Goal: Find specific page/section

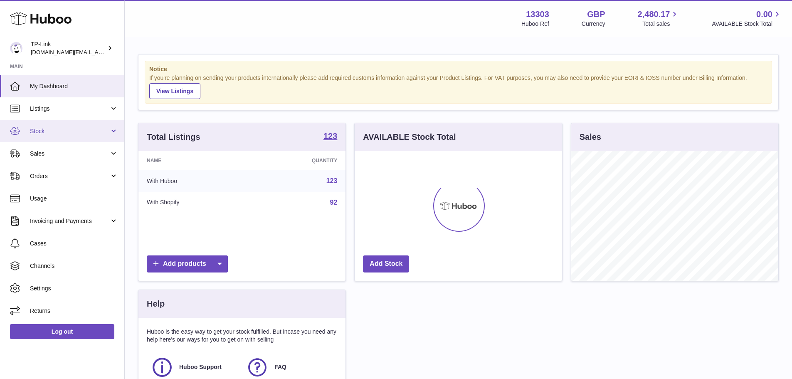
scroll to position [130, 207]
click at [80, 127] on span "Stock" at bounding box center [69, 131] width 79 height 8
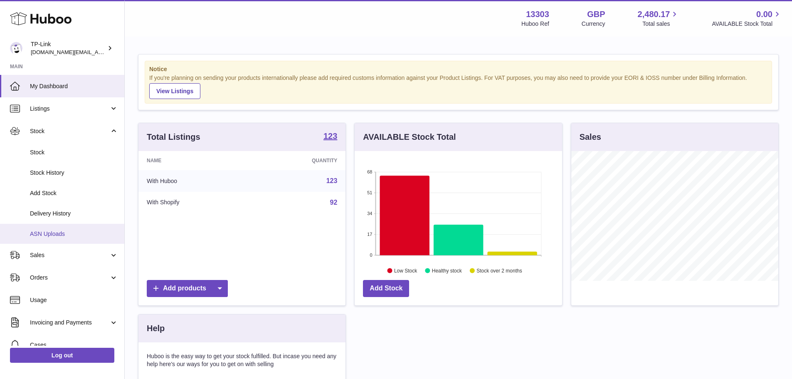
click at [72, 238] on link "ASN Uploads" at bounding box center [62, 234] width 124 height 20
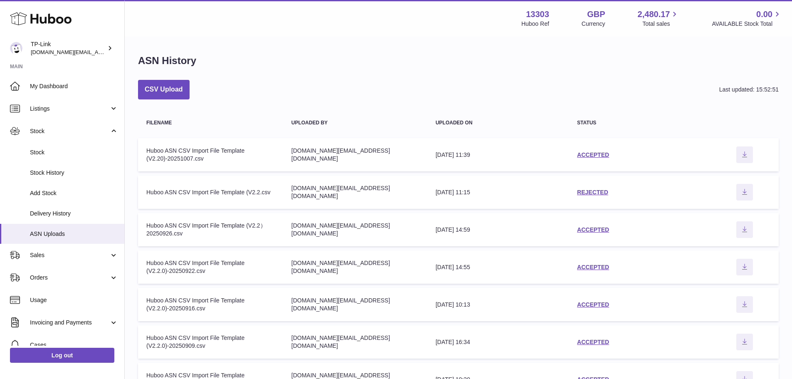
click at [227, 185] on td "Filename Huboo ASN CSV Import File Template (V2.2.csv" at bounding box center [210, 191] width 145 height 33
drag, startPoint x: 275, startPoint y: 190, endPoint x: 315, endPoint y: 199, distance: 41.4
click at [281, 191] on td "Filename Huboo ASN CSV Import File Template (V2.2.csv" at bounding box center [210, 191] width 145 height 33
click at [315, 199] on td "Uploaded by [DOMAIN_NAME][EMAIL_ADDRESS][DOMAIN_NAME]" at bounding box center [355, 191] width 144 height 33
click at [314, 199] on td "Uploaded by [DOMAIN_NAME][EMAIL_ADDRESS][DOMAIN_NAME]" at bounding box center [355, 191] width 144 height 33
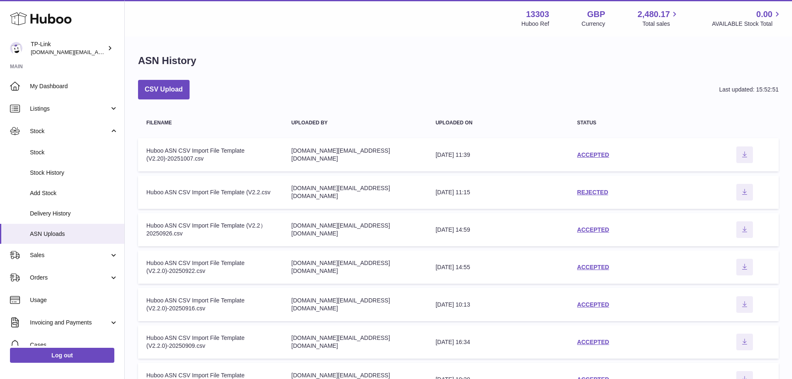
drag, startPoint x: 268, startPoint y: 192, endPoint x: 275, endPoint y: 193, distance: 6.2
click at [274, 193] on div "Huboo ASN CSV Import File Template (V2.2.csv" at bounding box center [210, 192] width 128 height 8
click at [275, 193] on td "Filename Huboo ASN CSV Import File Template (V2.2.csv" at bounding box center [210, 191] width 145 height 33
click at [578, 195] on div "REJECTED" at bounding box center [639, 192] width 125 height 8
